Goal: Information Seeking & Learning: Learn about a topic

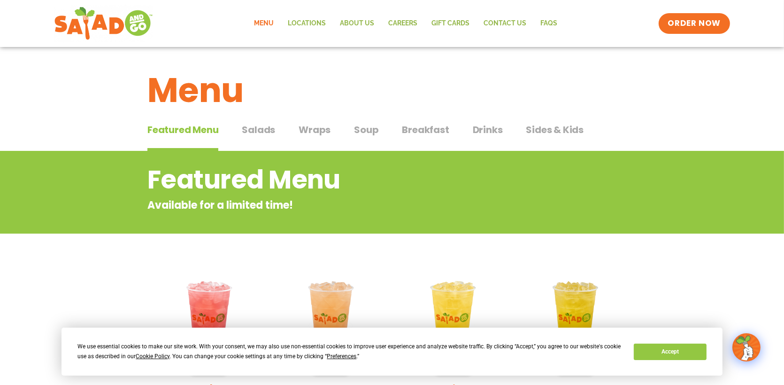
click at [252, 133] on span "Salads" at bounding box center [258, 130] width 33 height 14
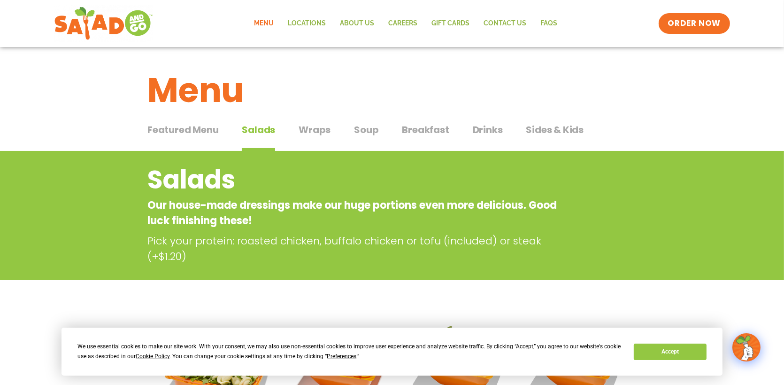
click at [322, 127] on span "Wraps" at bounding box center [315, 130] width 32 height 14
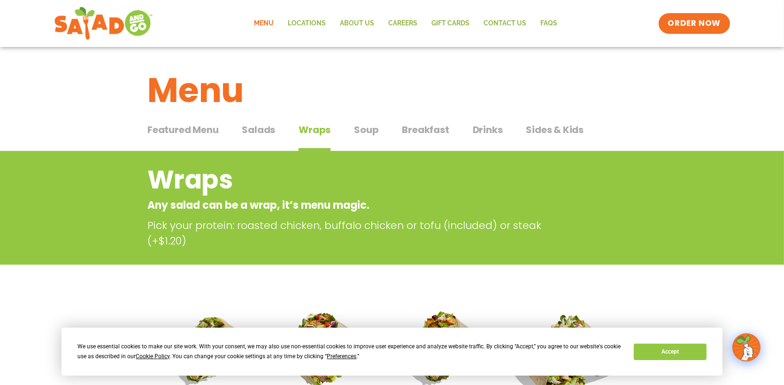
click at [369, 134] on span "Soup" at bounding box center [366, 130] width 24 height 14
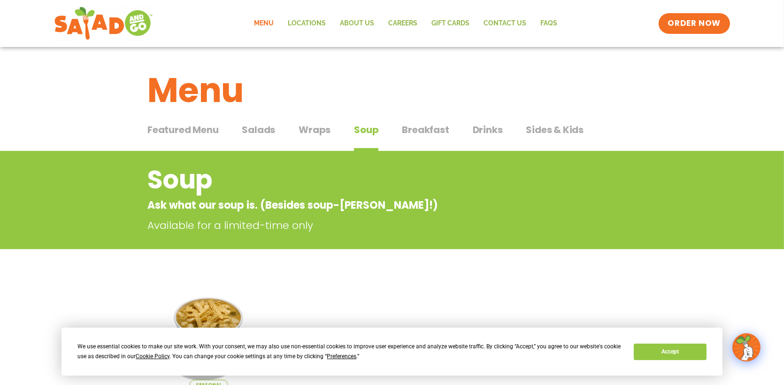
click at [424, 129] on span "Breakfast" at bounding box center [425, 130] width 47 height 14
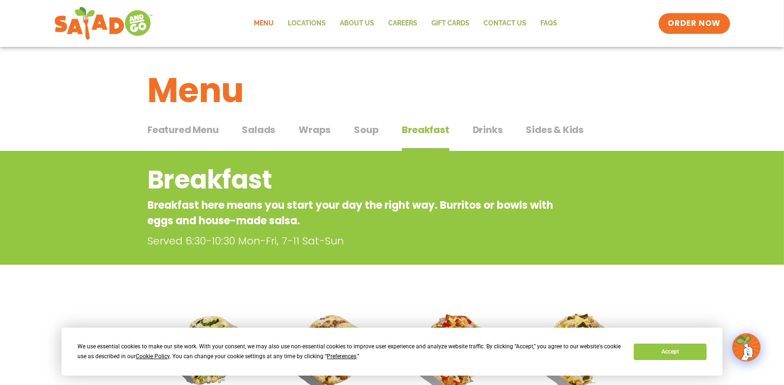
click at [493, 125] on span "Drinks" at bounding box center [488, 130] width 30 height 14
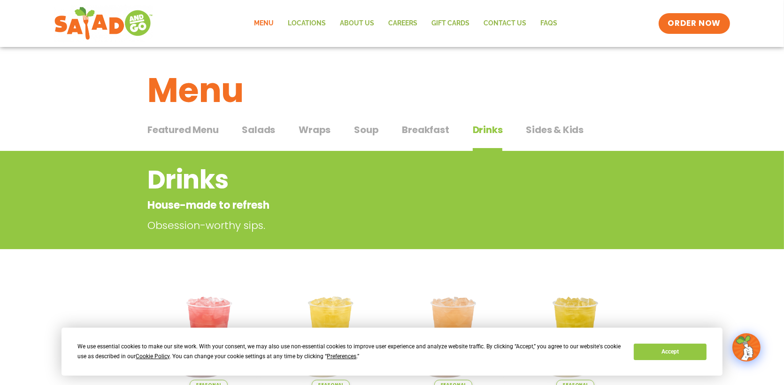
click at [429, 126] on span "Breakfast" at bounding box center [425, 130] width 47 height 14
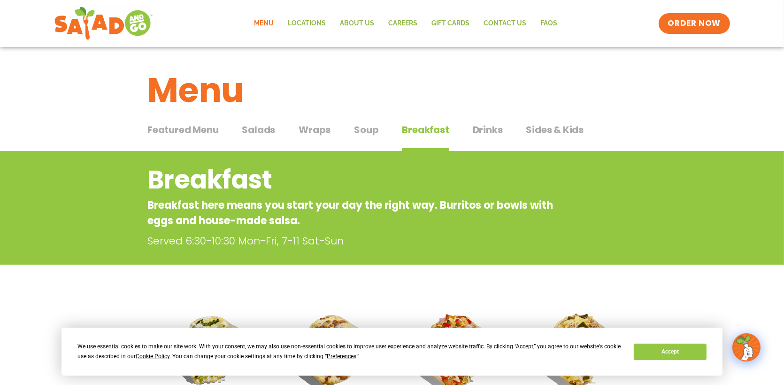
click at [491, 133] on span "Drinks" at bounding box center [488, 130] width 30 height 14
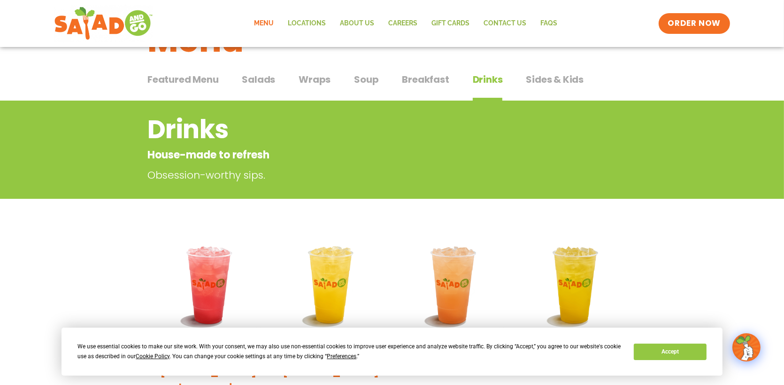
scroll to position [47, 0]
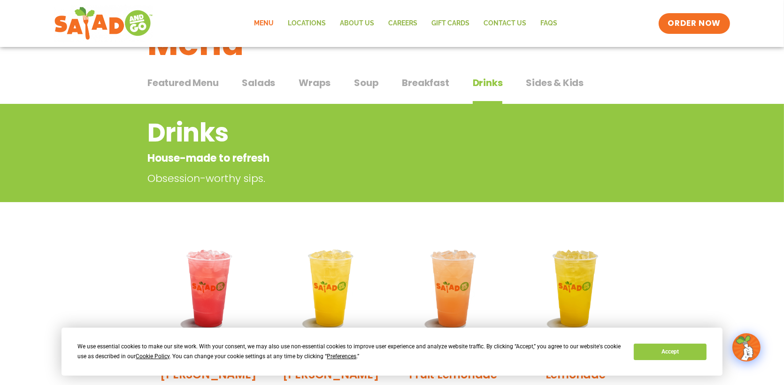
click at [540, 88] on span "Sides & Kids" at bounding box center [555, 83] width 58 height 14
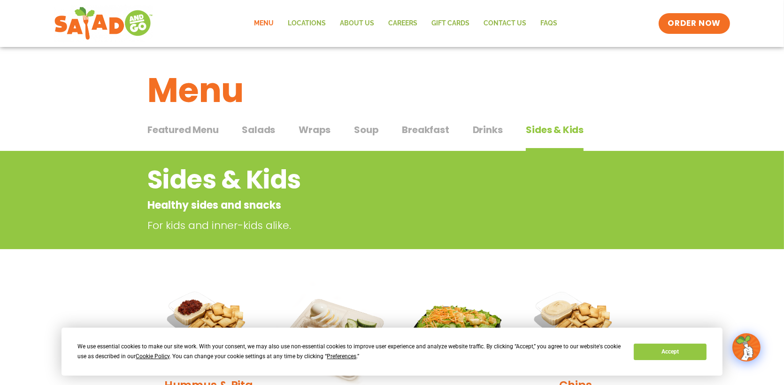
click at [479, 128] on span "Drinks" at bounding box center [488, 130] width 30 height 14
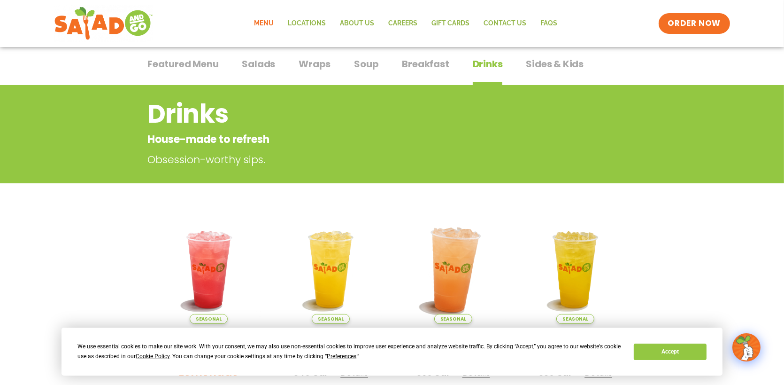
scroll to position [47, 0]
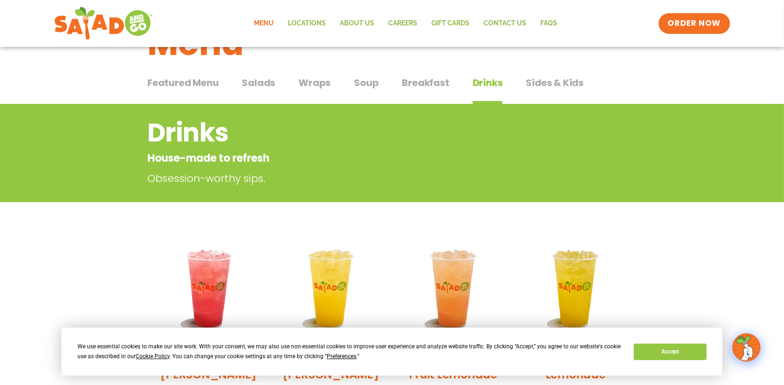
click at [418, 90] on button "Breakfast Breakfast" at bounding box center [425, 90] width 47 height 29
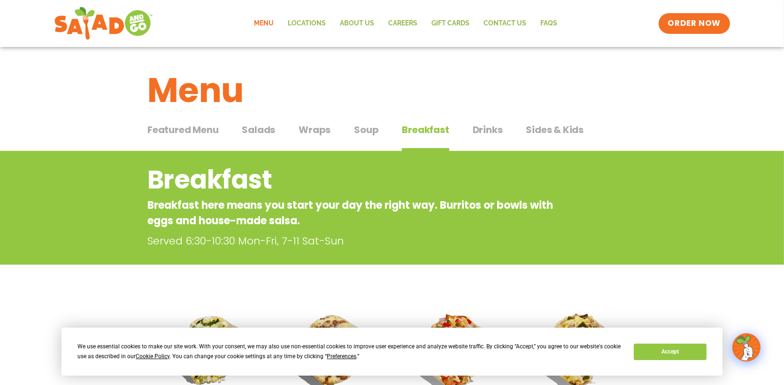
click at [362, 133] on span "Soup" at bounding box center [366, 130] width 24 height 14
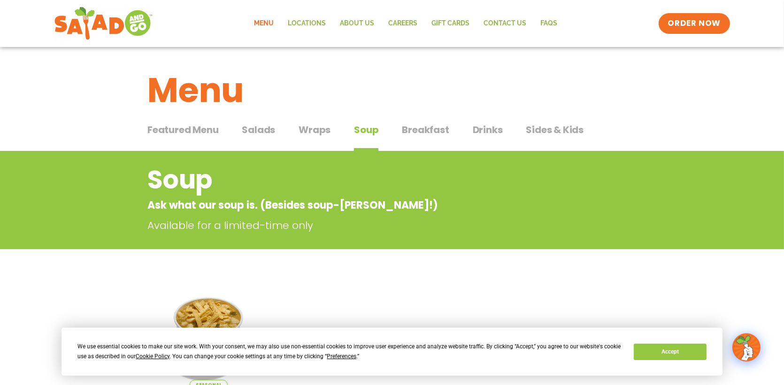
click at [322, 128] on span "Wraps" at bounding box center [315, 130] width 32 height 14
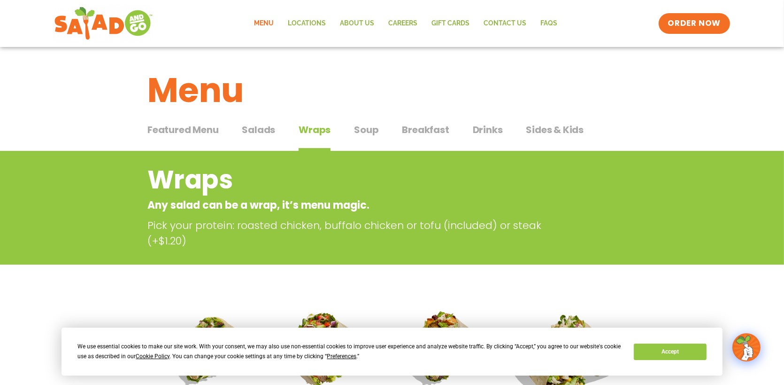
click at [265, 130] on span "Salads" at bounding box center [258, 130] width 33 height 14
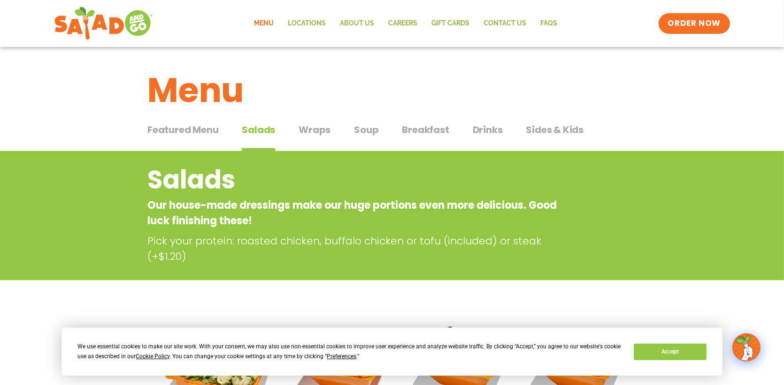
click at [216, 133] on span "Featured Menu" at bounding box center [182, 130] width 71 height 14
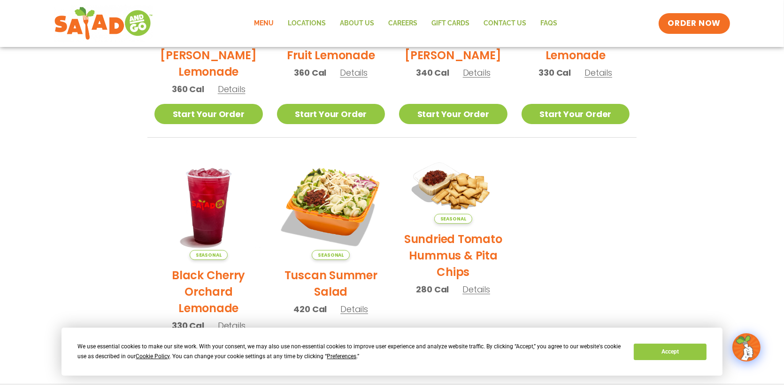
scroll to position [376, 0]
